Goal: Check status: Check status

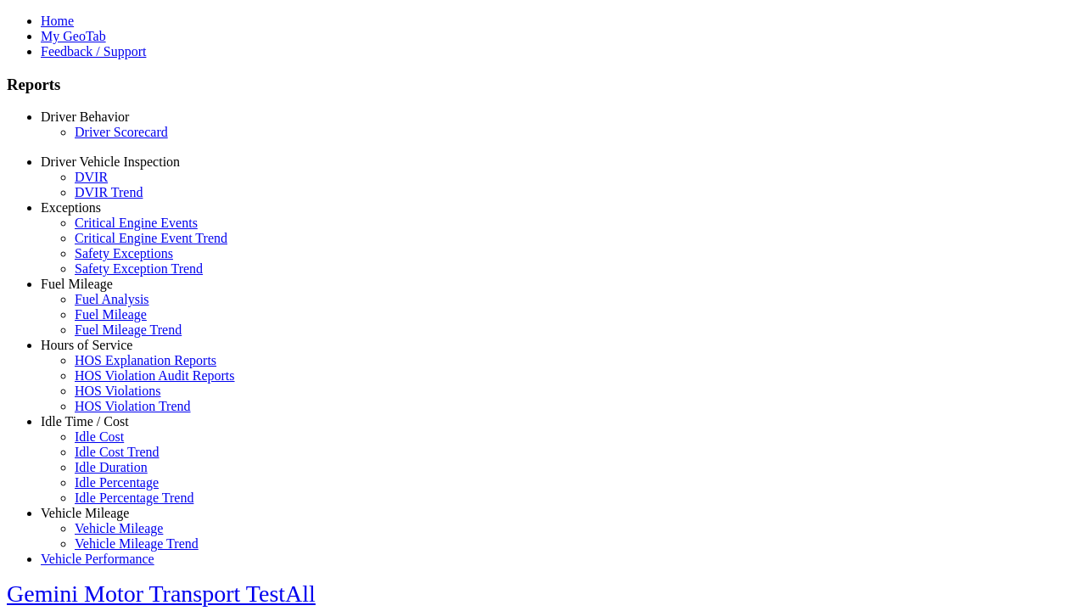
click at [110, 139] on link "Driver Scorecard" at bounding box center [121, 132] width 93 height 14
select select "**"
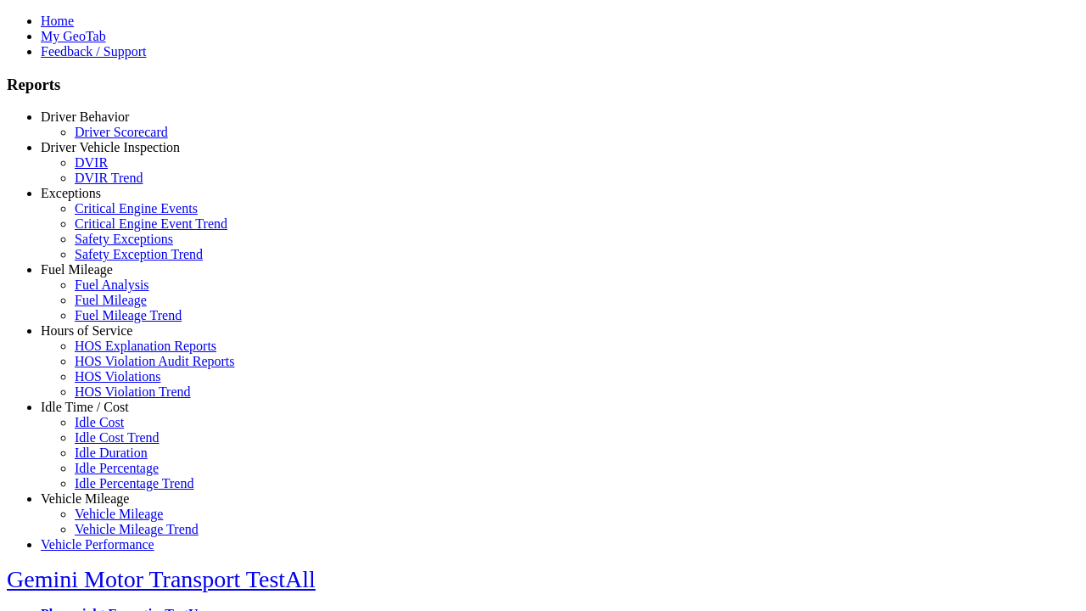
type input "*********"
